Goal: Check status: Check status

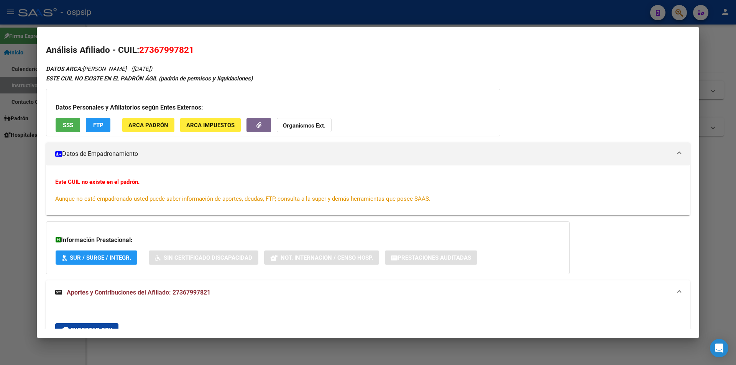
scroll to position [328, 0]
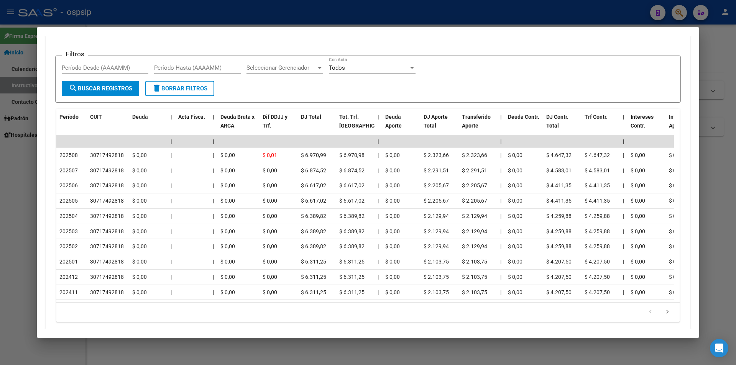
drag, startPoint x: 489, startPoint y: 16, endPoint x: 541, endPoint y: 15, distance: 51.4
click at [490, 16] on div at bounding box center [368, 182] width 736 height 365
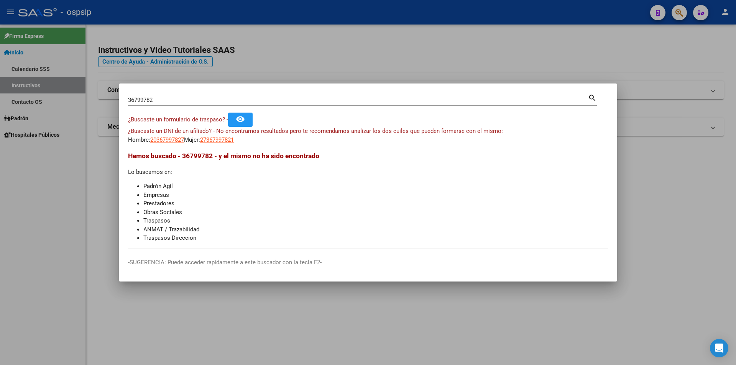
click at [602, 23] on div at bounding box center [368, 182] width 736 height 365
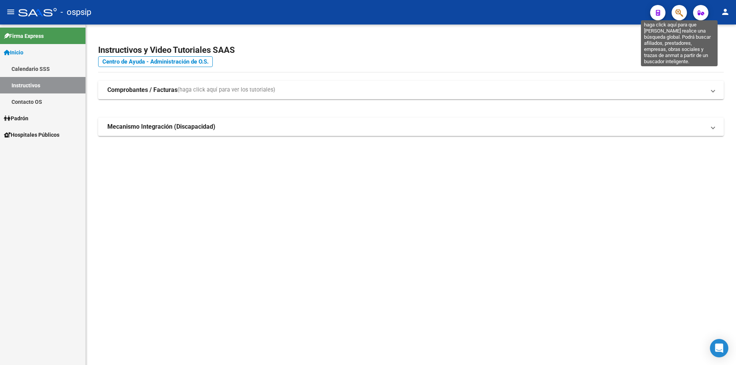
click at [677, 15] on icon "button" at bounding box center [679, 12] width 8 height 9
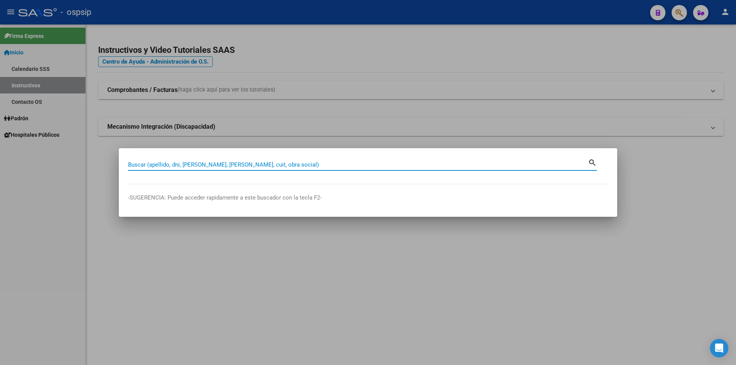
click at [267, 163] on input "Buscar (apellido, dni, [PERSON_NAME], [PERSON_NAME], cuit, obra social)" at bounding box center [358, 164] width 460 height 7
type input "96000386"
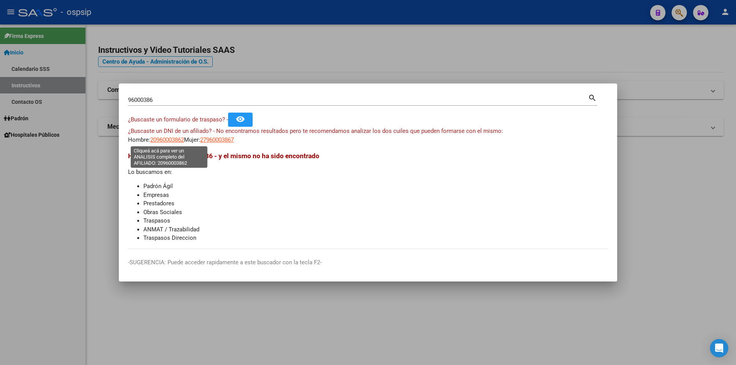
click at [166, 139] on span "20960003862" at bounding box center [167, 139] width 34 height 7
type textarea "20960003862"
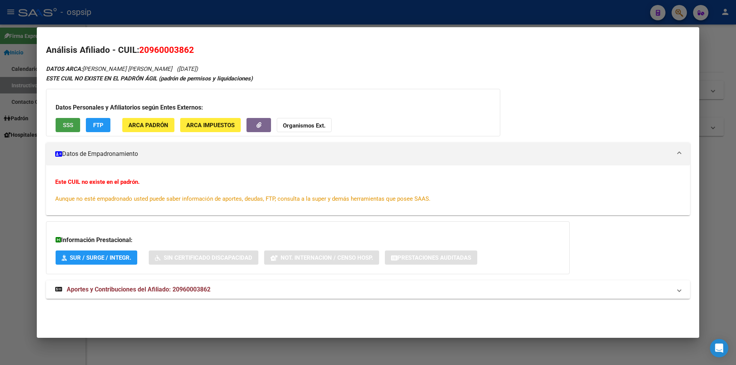
click at [76, 130] on button "SSS" at bounding box center [68, 125] width 25 height 14
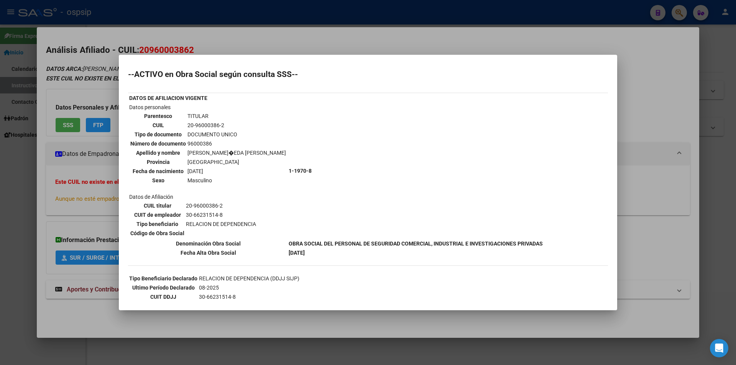
click at [408, 48] on div at bounding box center [368, 182] width 736 height 365
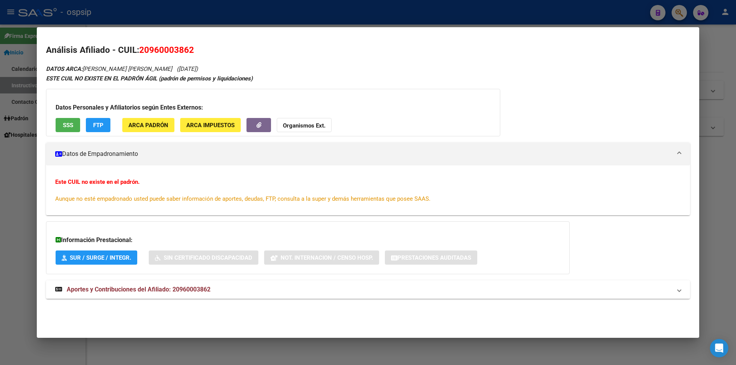
click at [173, 288] on span "Aportes y Contribuciones del Afiliado: 20960003862" at bounding box center [139, 289] width 144 height 7
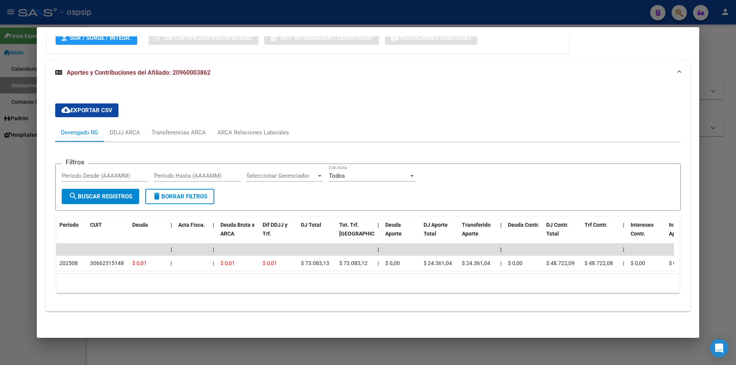
scroll to position [226, 0]
click at [258, 128] on div "ARCA Relaciones Laborales" at bounding box center [253, 132] width 72 height 8
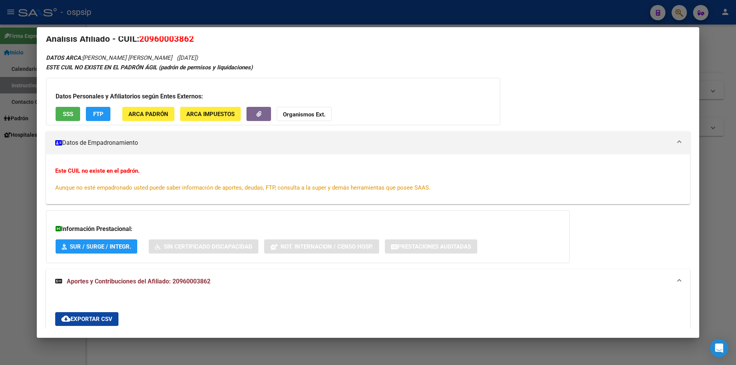
scroll to position [0, 0]
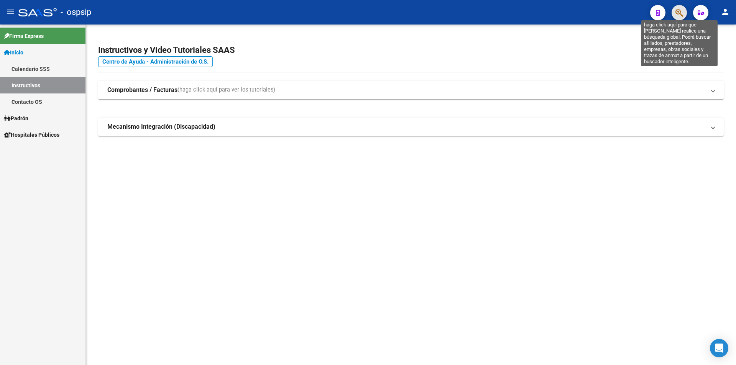
click at [681, 15] on icon "button" at bounding box center [679, 12] width 8 height 9
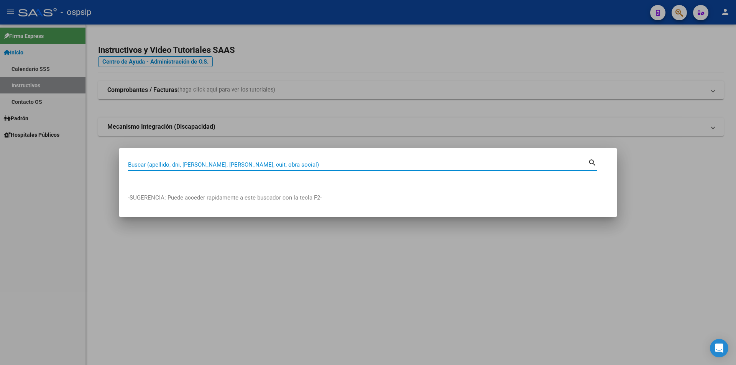
click at [282, 167] on input "Buscar (apellido, dni, [PERSON_NAME], [PERSON_NAME], cuit, obra social)" at bounding box center [358, 164] width 460 height 7
type input "23851397"
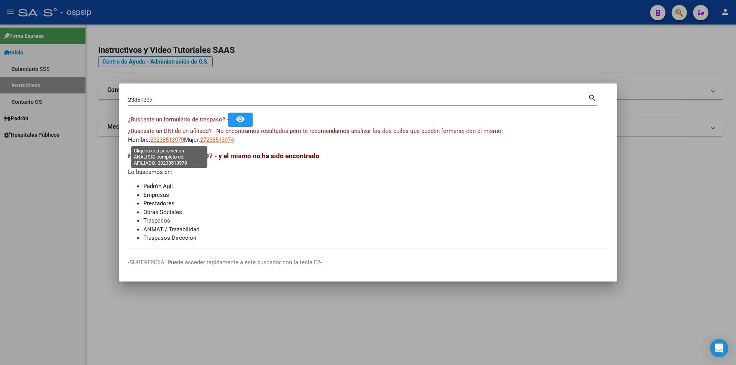
click at [176, 141] on span "23238513979" at bounding box center [167, 139] width 34 height 7
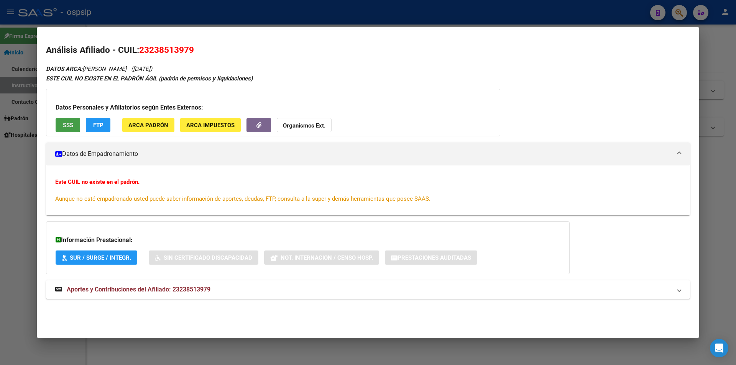
click at [70, 127] on span "SSS" at bounding box center [68, 125] width 10 height 7
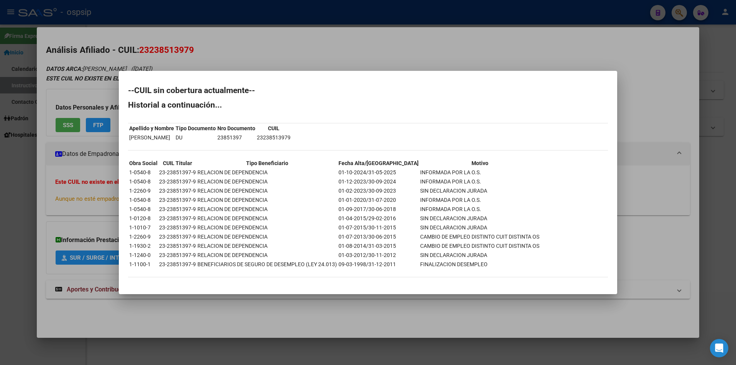
click at [369, 54] on div at bounding box center [368, 182] width 736 height 365
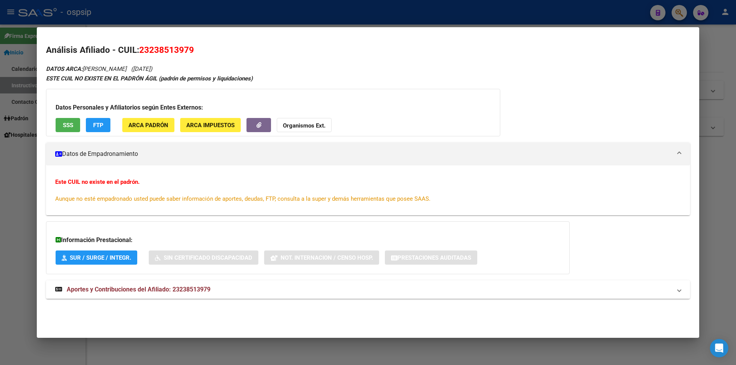
click at [155, 290] on span "Aportes y Contribuciones del Afiliado: 23238513979" at bounding box center [139, 289] width 144 height 7
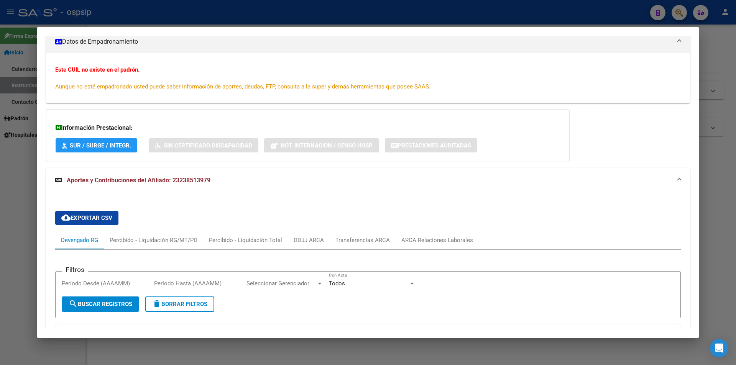
scroll to position [109, 0]
